Goal: Task Accomplishment & Management: Use online tool/utility

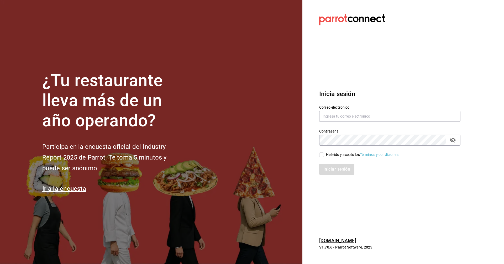
click at [80, 238] on section "¿Tu restaurante lleva más de un año operando? Participa en la encuesta oficial …" at bounding box center [151, 132] width 302 height 264
drag, startPoint x: 182, startPoint y: 116, endPoint x: 175, endPoint y: 119, distance: 7.2
click at [176, 116] on h1 "¿Tu restaurante lleva más de un año operando?" at bounding box center [113, 101] width 142 height 60
click at [175, 119] on h1 "¿Tu restaurante lleva más de un año operando?" at bounding box center [113, 101] width 142 height 60
click at [145, 123] on h1 "¿Tu restaurante lleva más de un año operando?" at bounding box center [113, 101] width 142 height 60
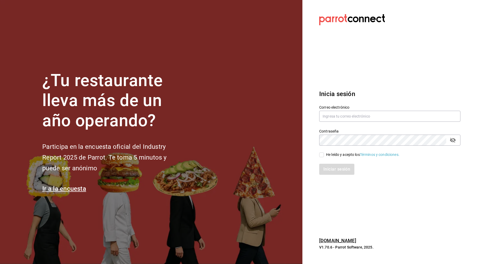
click at [189, 137] on section "¿Tu restaurante lleva más de un año operando? Participa en la encuesta oficial …" at bounding box center [151, 132] width 302 height 264
click at [188, 137] on section "¿Tu restaurante lleva más de un año operando? Participa en la encuesta oficial …" at bounding box center [151, 132] width 302 height 264
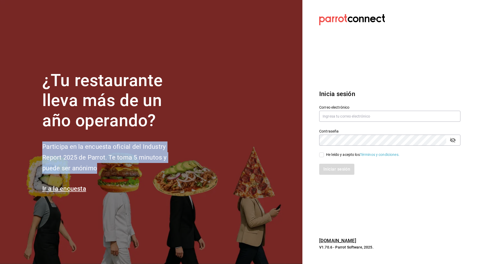
click at [188, 137] on section "¿Tu restaurante lleva más de un año operando? Participa en la encuesta oficial …" at bounding box center [151, 132] width 302 height 264
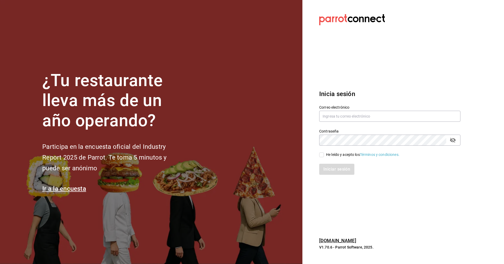
click at [179, 135] on div "¿Tu restaurante lleva más de un año operando? Participa en la encuesta oficial …" at bounding box center [113, 132] width 142 height 123
click at [356, 115] on input "text" at bounding box center [389, 116] width 141 height 11
type input "p"
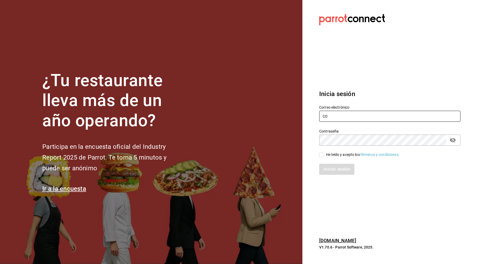
type input "C"
type input "corcas7916@gmail.com"
click at [320, 153] on input "He leído y acepto los Términos y condiciones." at bounding box center [321, 154] width 5 height 5
checkbox input "true"
click at [338, 170] on button "Iniciar sesión" at bounding box center [337, 169] width 36 height 11
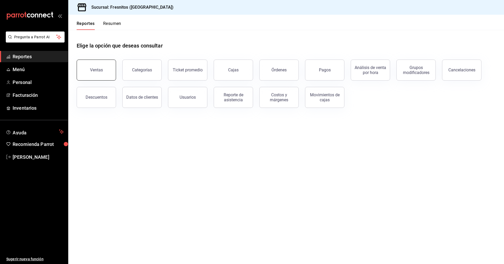
click at [89, 71] on button "Ventas" at bounding box center [96, 70] width 39 height 21
